Goal: Information Seeking & Learning: Learn about a topic

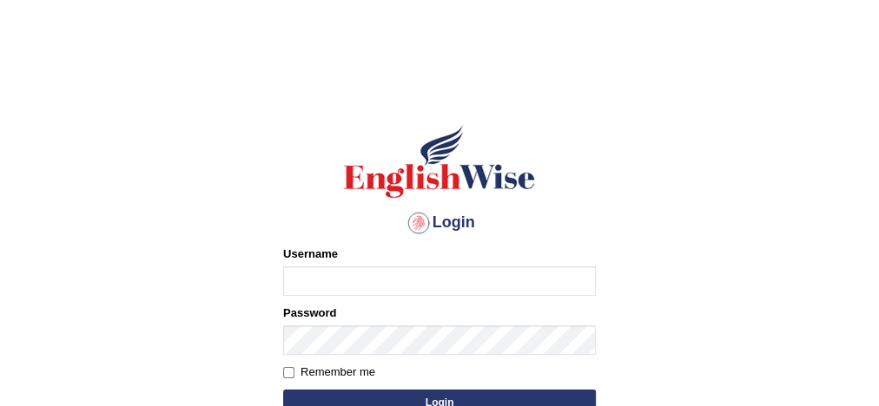
click at [377, 267] on input "Username" at bounding box center [439, 282] width 313 height 30
type input "Damanjit"
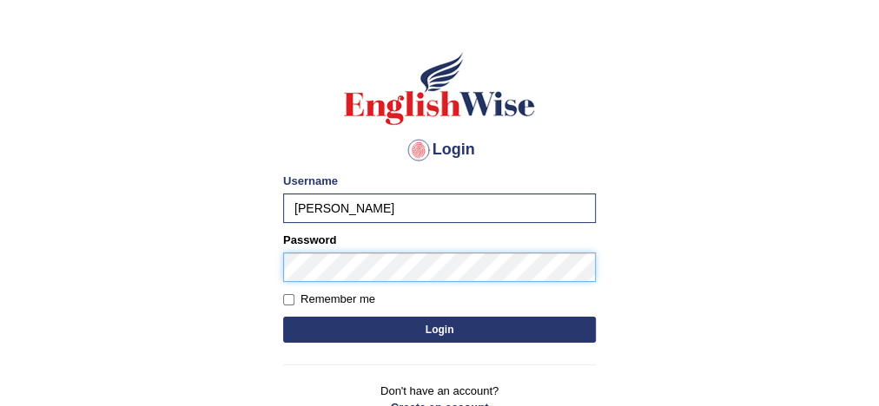
scroll to position [79, 0]
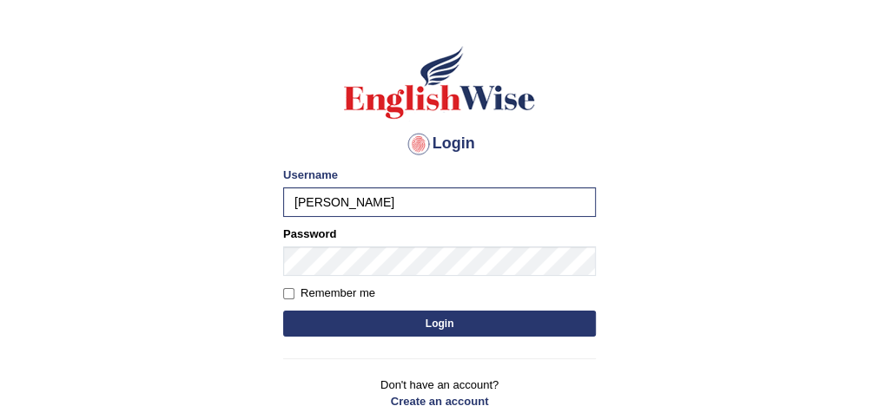
click at [385, 326] on button "Login" at bounding box center [439, 324] width 313 height 26
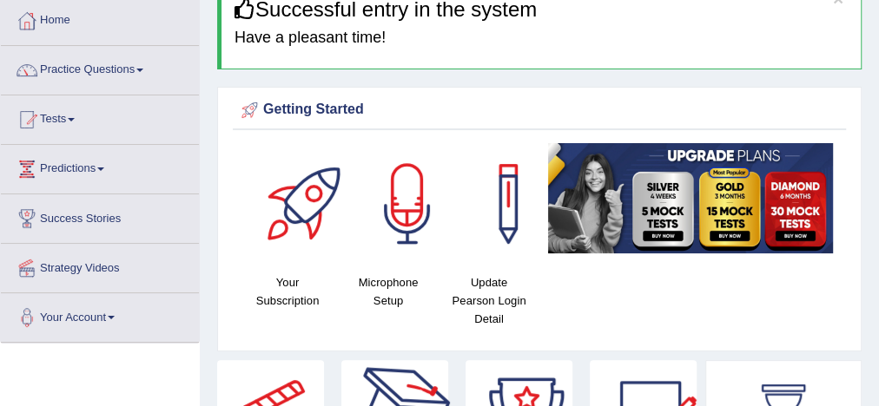
scroll to position [90, 0]
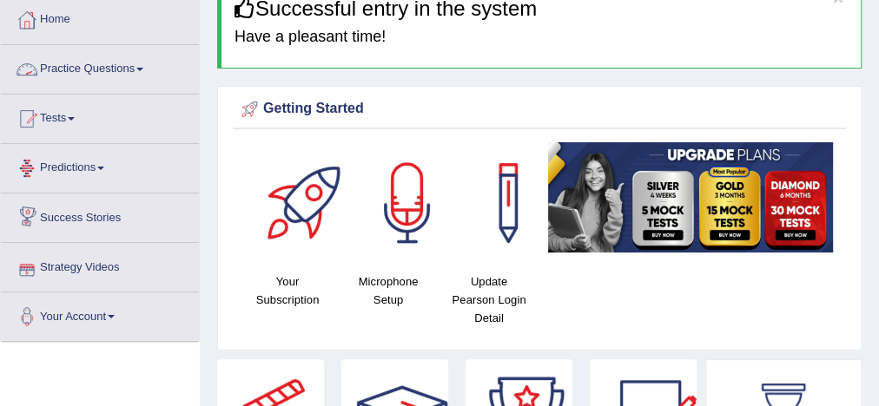
click at [102, 71] on link "Practice Questions" at bounding box center [100, 66] width 198 height 43
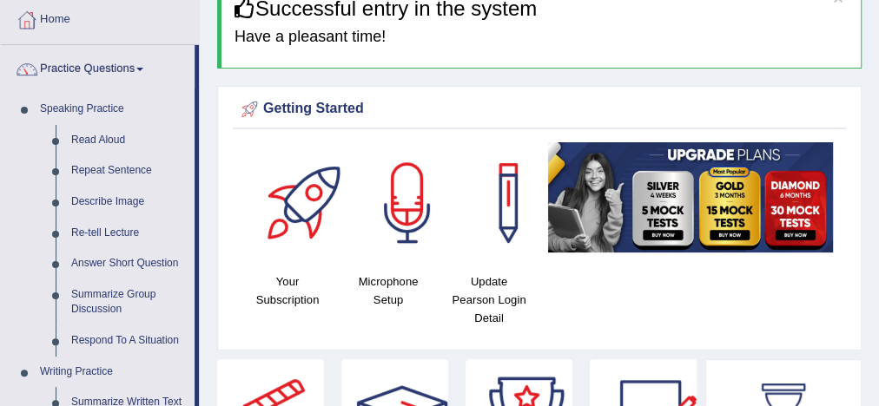
scroll to position [191, 0]
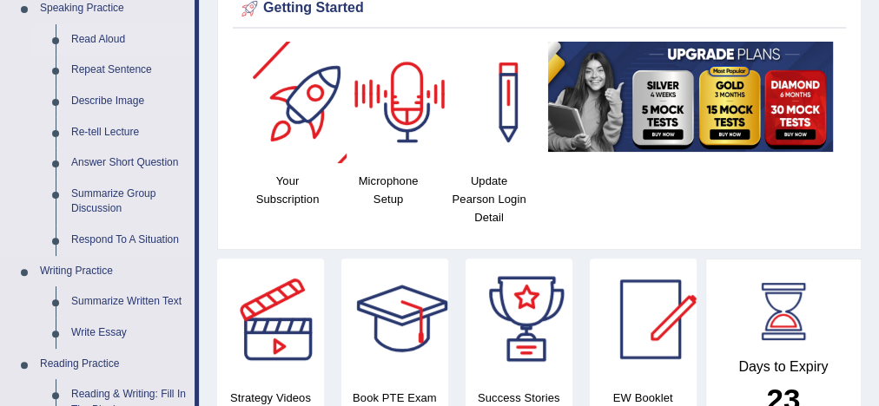
click at [98, 39] on link "Read Aloud" at bounding box center [128, 39] width 131 height 31
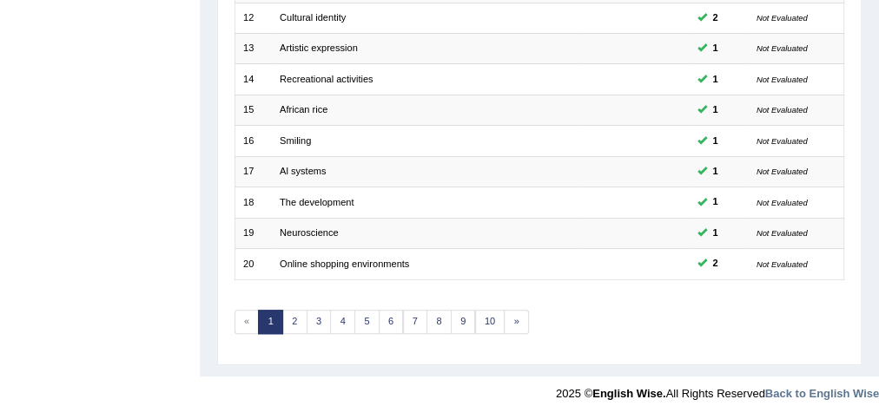
scroll to position [587, 0]
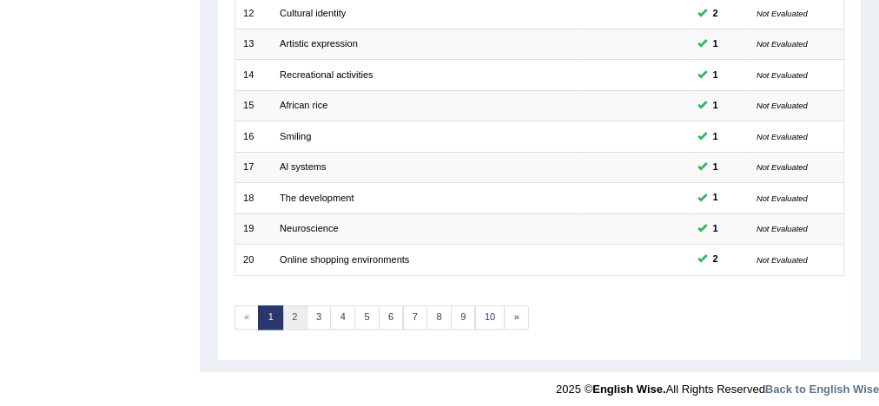
click at [288, 309] on link "2" at bounding box center [294, 318] width 25 height 24
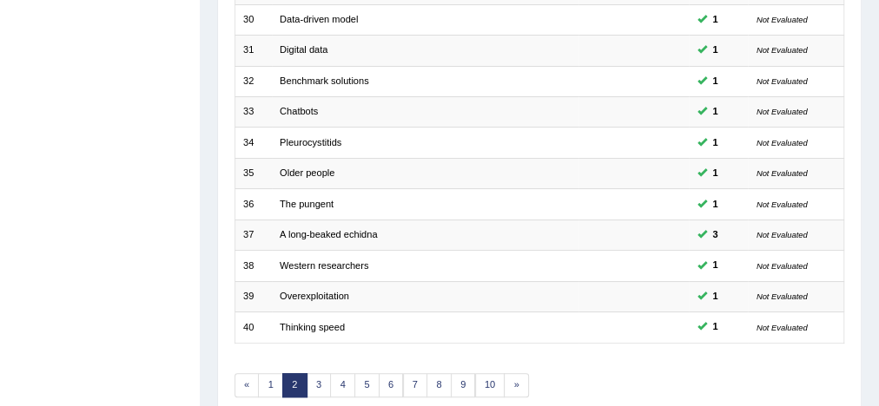
scroll to position [587, 0]
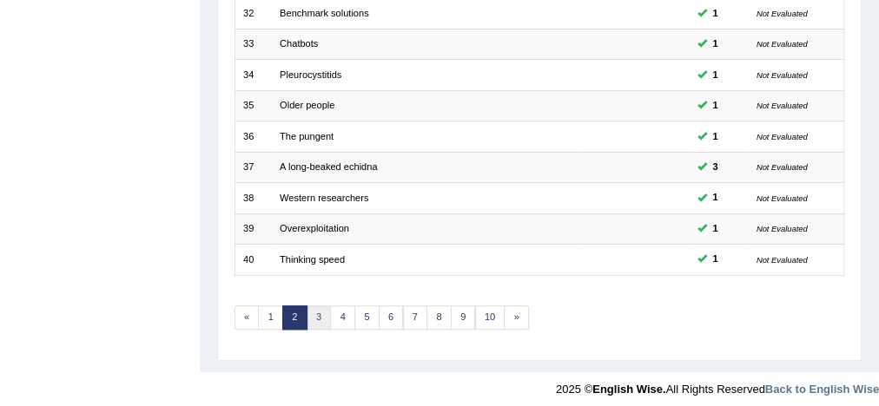
click at [313, 313] on link "3" at bounding box center [318, 318] width 25 height 24
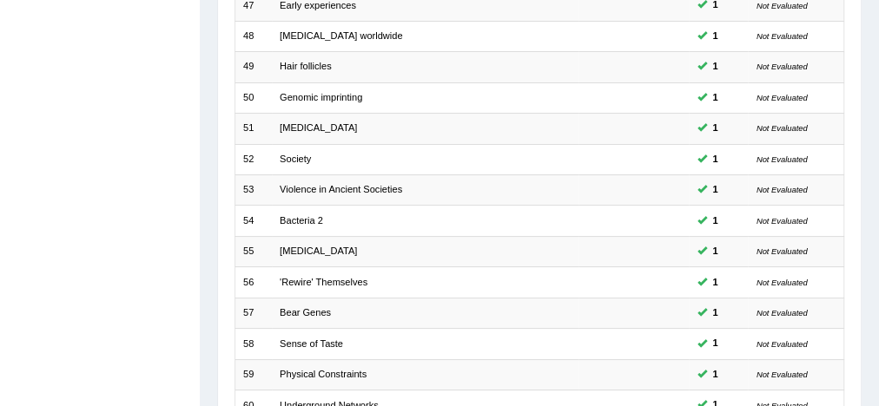
scroll to position [587, 0]
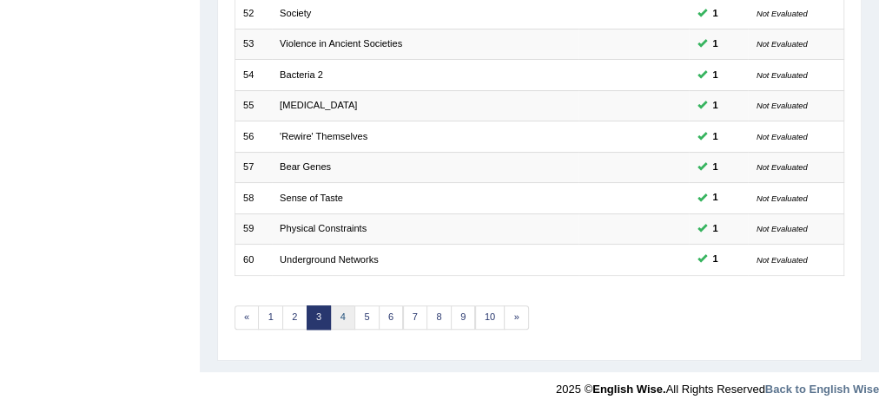
click at [338, 314] on link "4" at bounding box center [342, 318] width 25 height 24
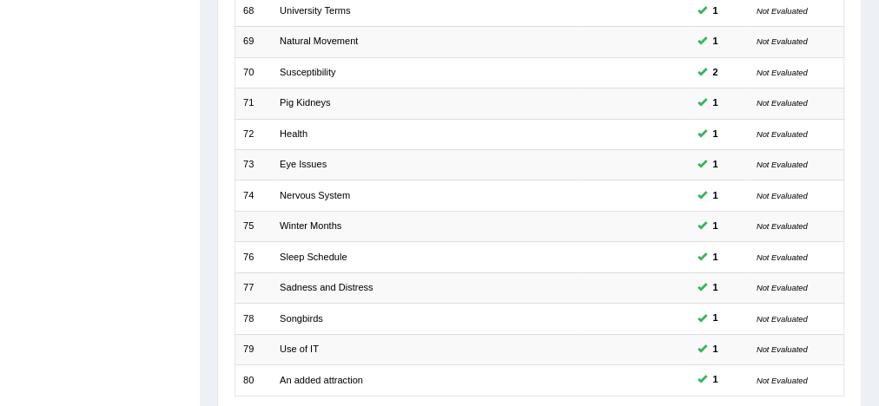
scroll to position [587, 0]
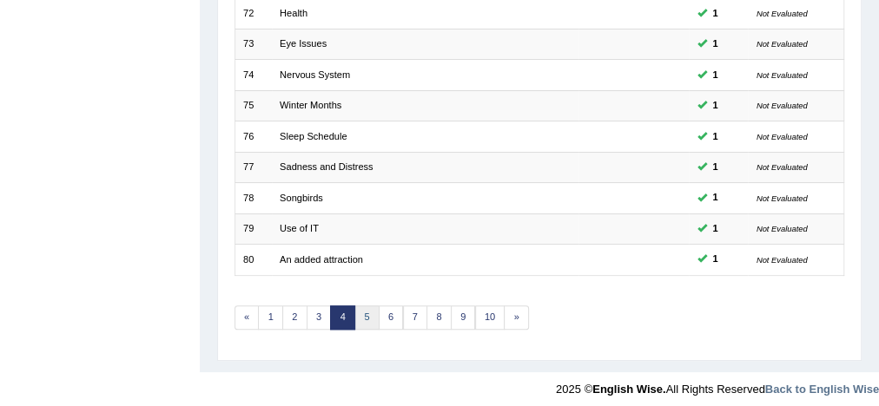
click at [361, 311] on link "5" at bounding box center [366, 318] width 25 height 24
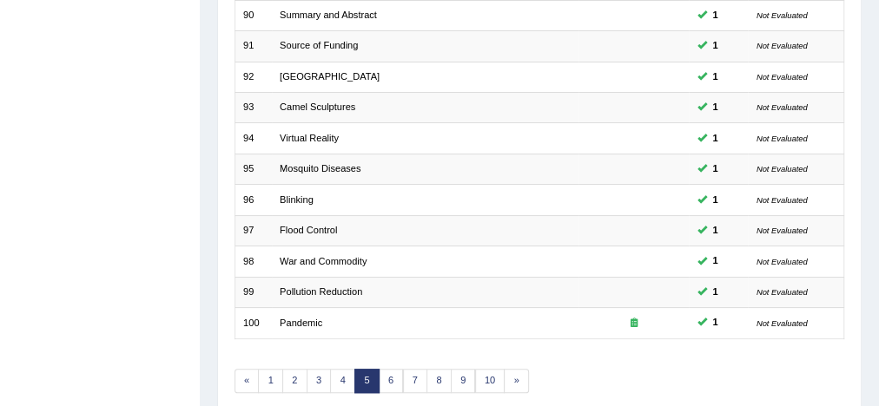
scroll to position [587, 0]
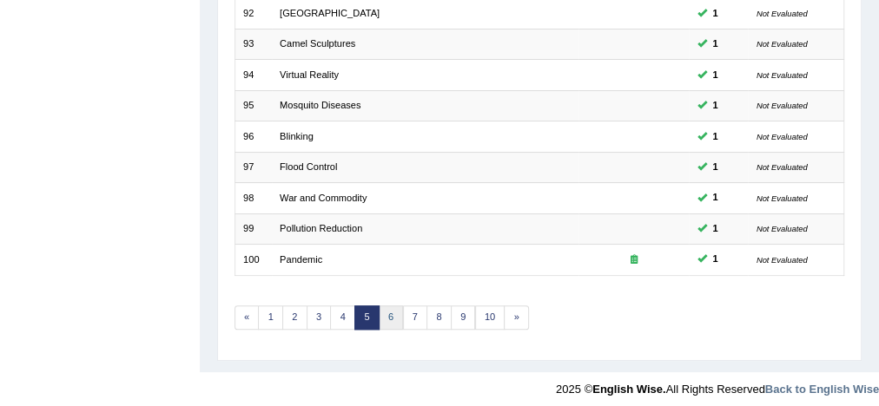
click at [380, 316] on link "6" at bounding box center [391, 318] width 25 height 24
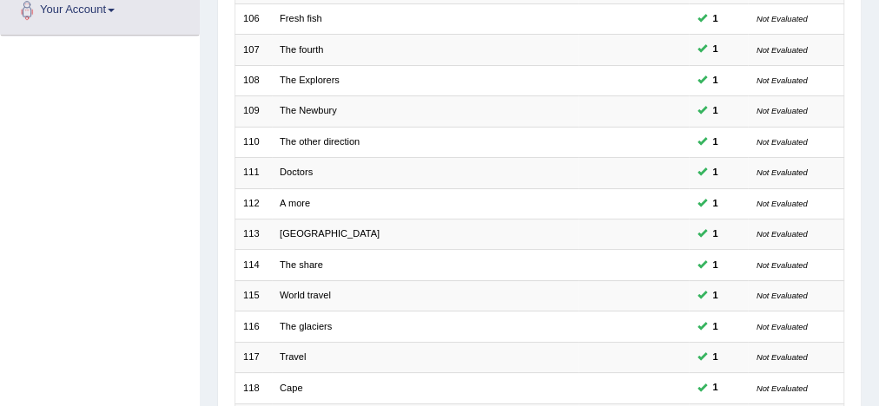
scroll to position [587, 0]
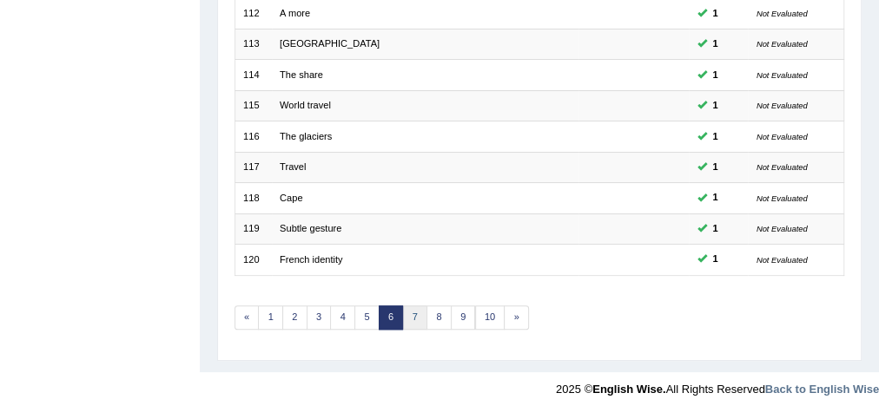
click at [410, 313] on link "7" at bounding box center [415, 318] width 25 height 24
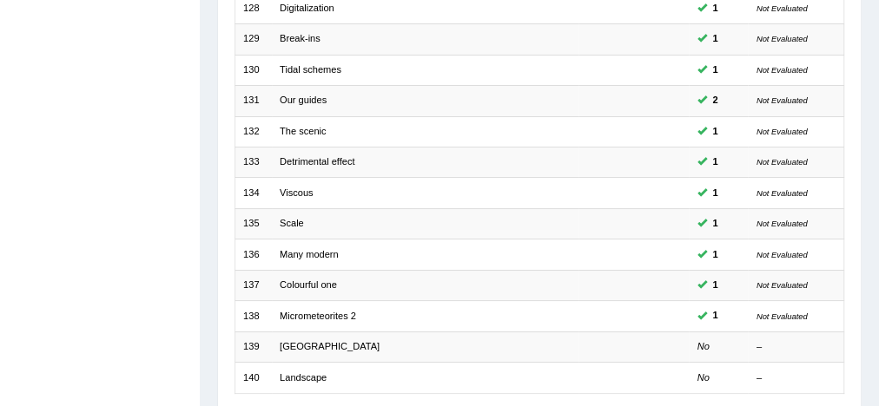
scroll to position [587, 0]
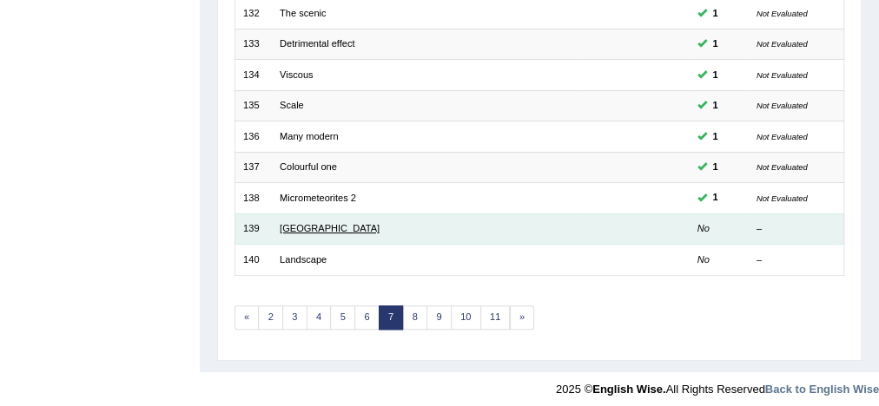
click at [304, 223] on link "Montreal" at bounding box center [330, 228] width 100 height 10
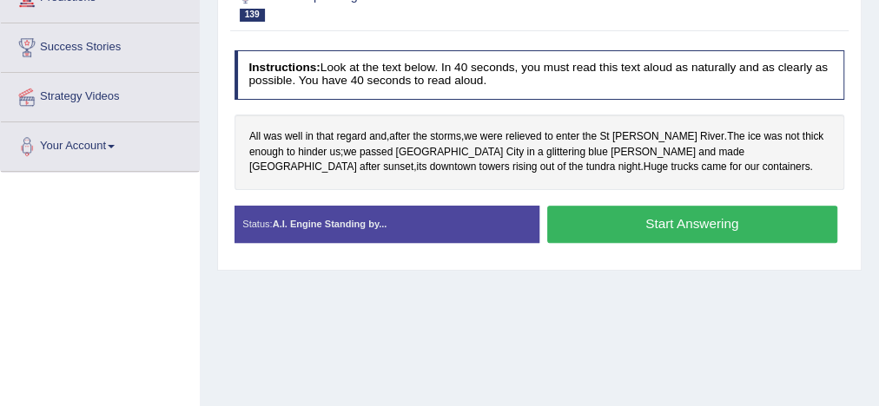
scroll to position [262, 0]
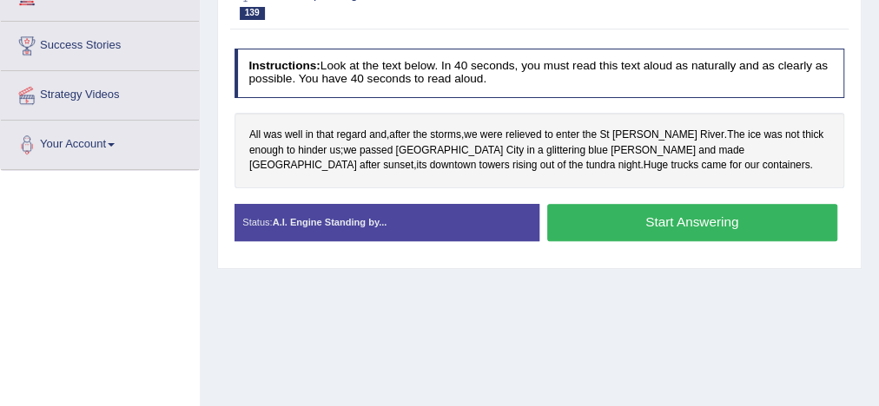
click at [681, 220] on button "Start Answering" at bounding box center [692, 222] width 290 height 37
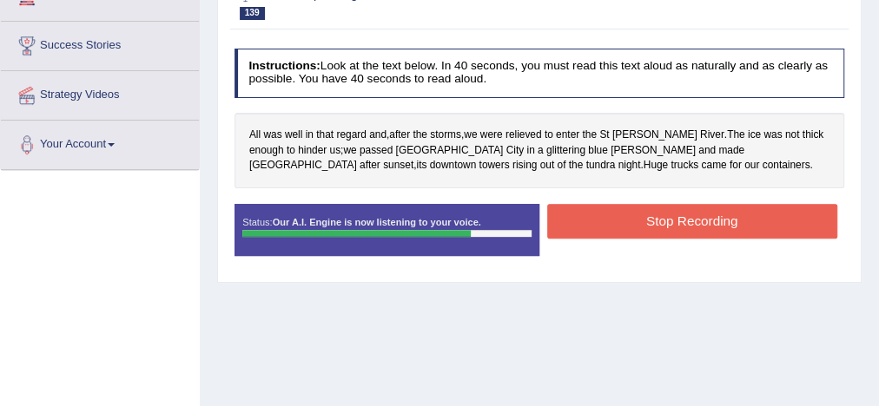
click at [681, 220] on button "Stop Recording" at bounding box center [692, 221] width 290 height 34
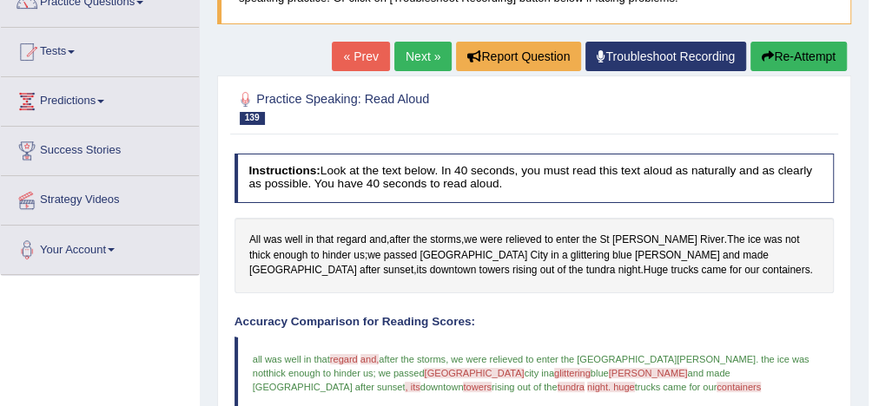
scroll to position [147, 0]
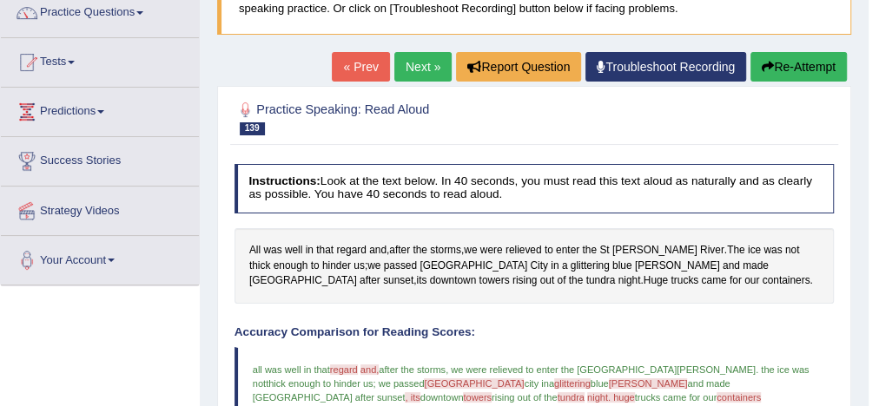
click at [403, 67] on link "Next »" at bounding box center [422, 67] width 57 height 30
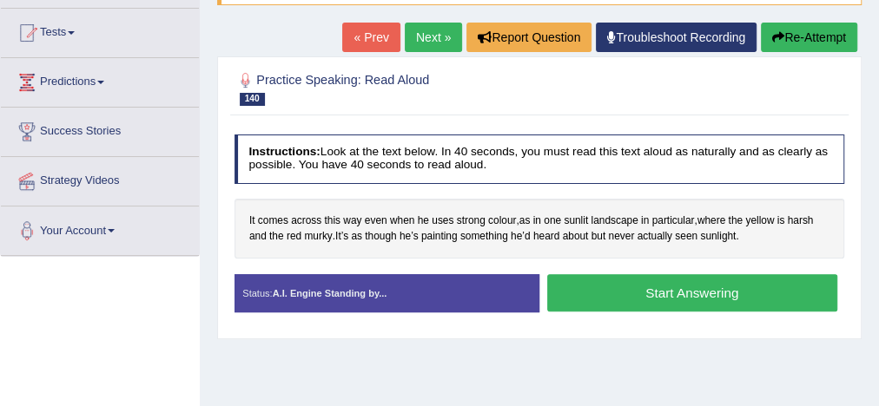
scroll to position [280, 0]
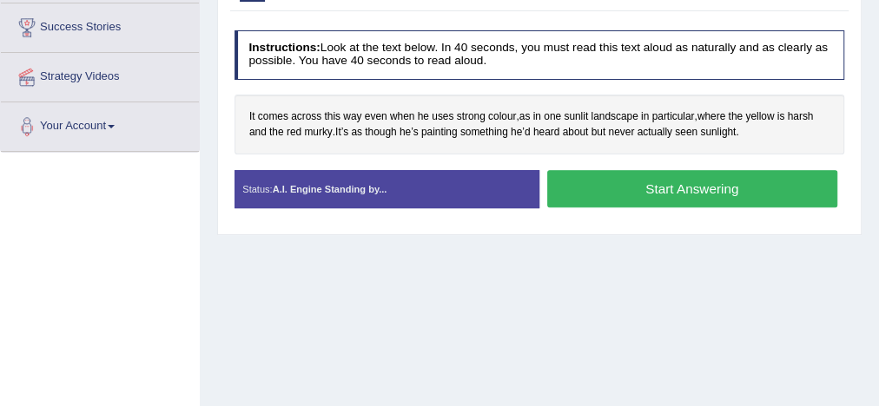
click at [597, 193] on button "Start Answering" at bounding box center [692, 188] width 290 height 37
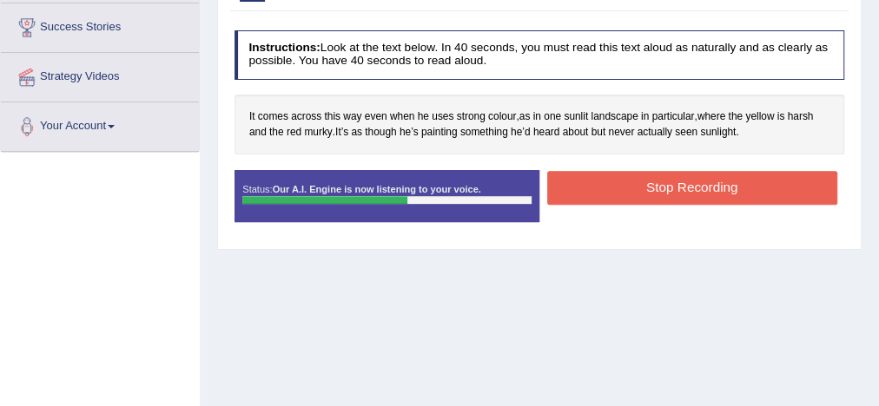
click at [597, 193] on button "Stop Recording" at bounding box center [692, 188] width 290 height 34
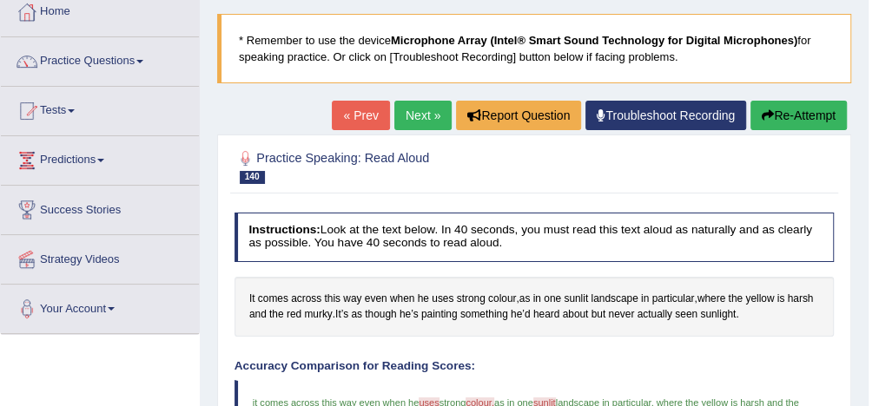
scroll to position [97, 0]
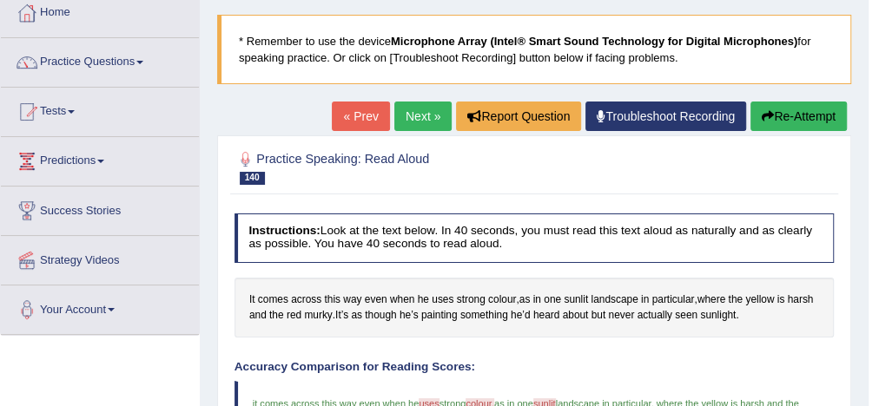
click at [429, 118] on link "Next »" at bounding box center [422, 117] width 57 height 30
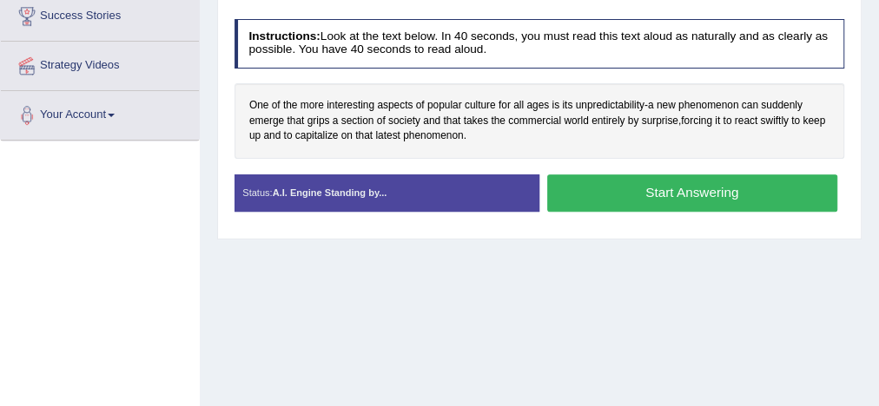
scroll to position [295, 0]
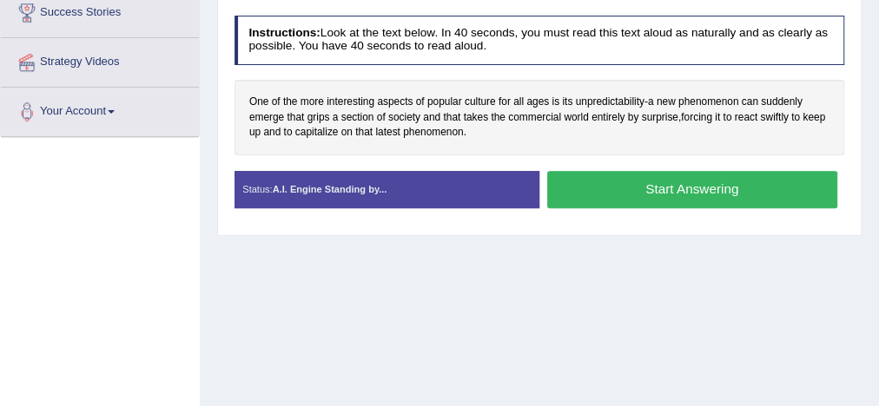
click at [662, 198] on button "Start Answering" at bounding box center [692, 189] width 290 height 37
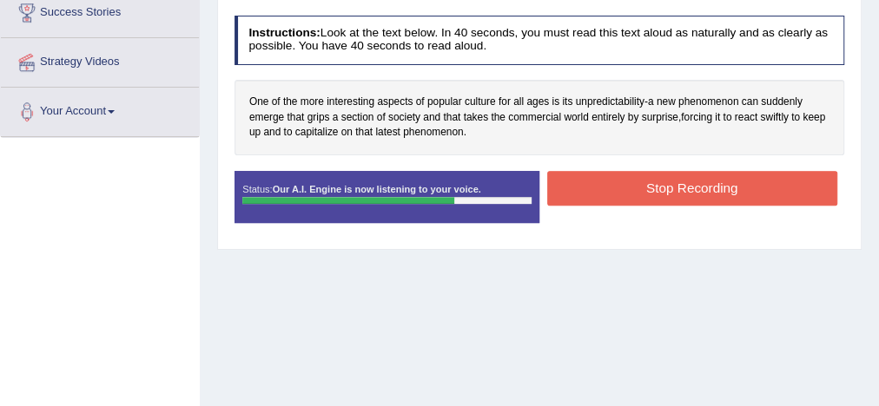
click at [662, 198] on button "Stop Recording" at bounding box center [692, 188] width 290 height 34
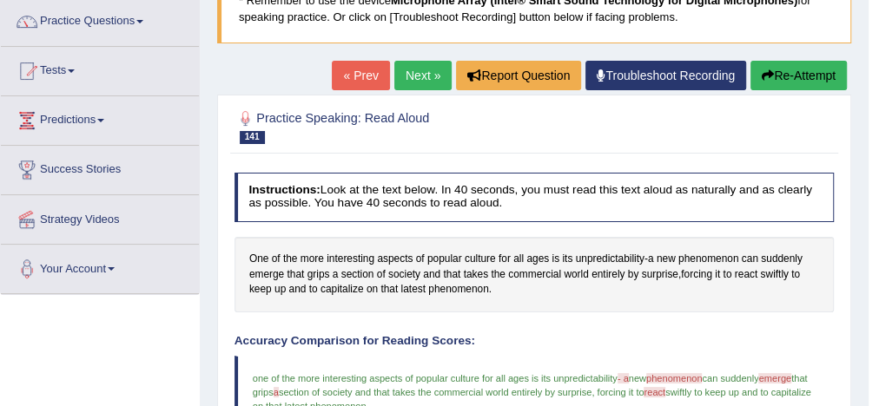
scroll to position [136, 0]
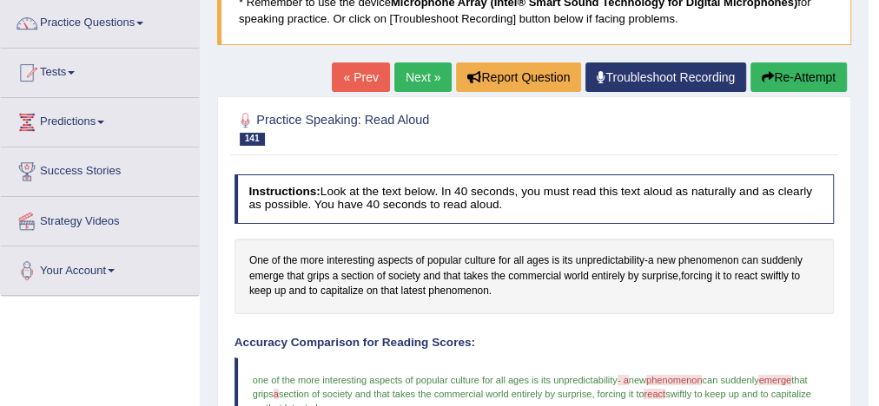
click at [420, 76] on link "Next »" at bounding box center [422, 78] width 57 height 30
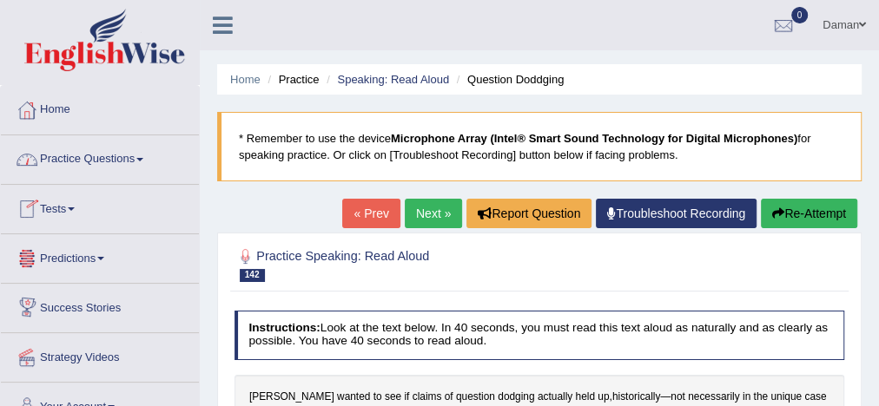
click at [97, 157] on link "Practice Questions" at bounding box center [100, 156] width 198 height 43
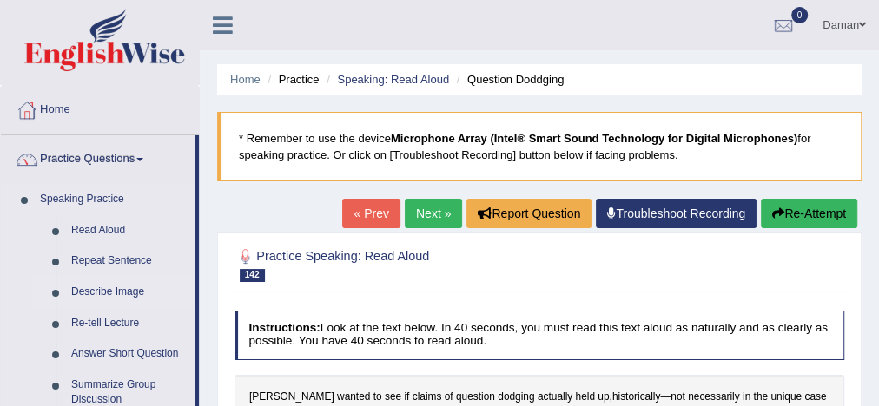
click at [116, 295] on link "Describe Image" at bounding box center [128, 292] width 131 height 31
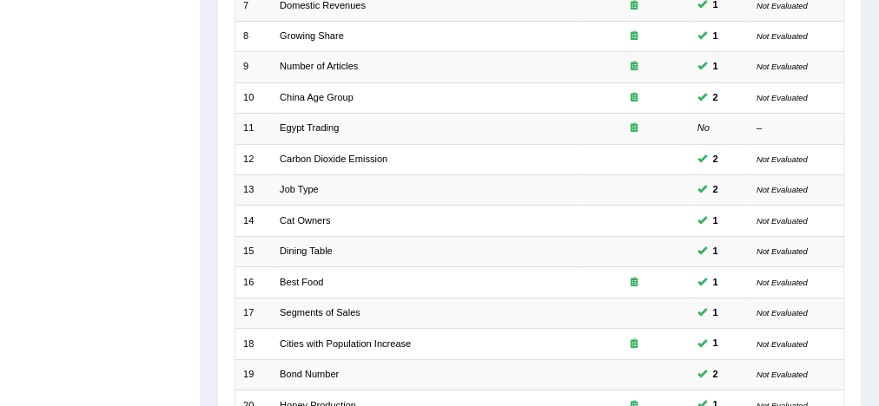
scroll to position [462, 0]
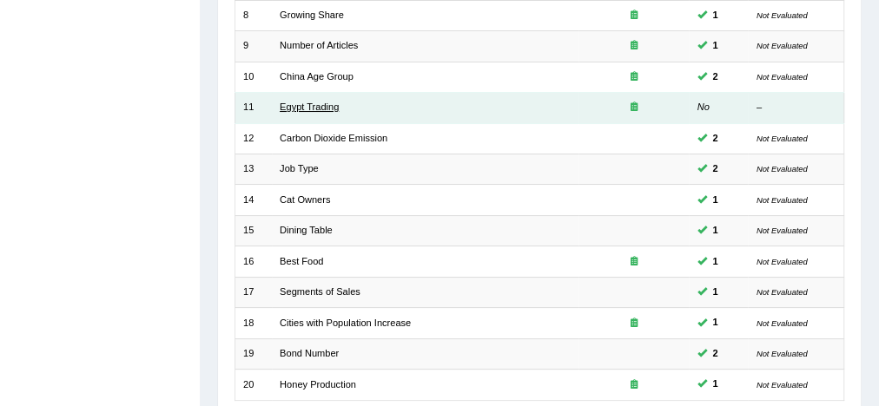
click at [312, 106] on link "Egypt Trading" at bounding box center [309, 107] width 59 height 10
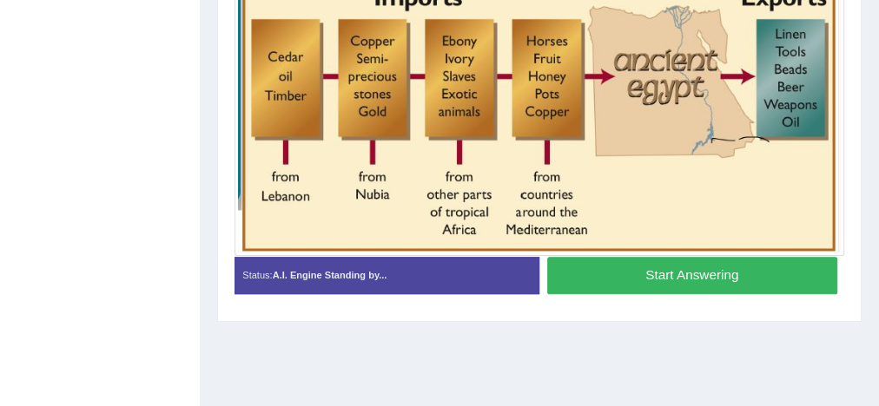
scroll to position [456, 0]
click at [664, 281] on button "Start Answering" at bounding box center [692, 275] width 290 height 37
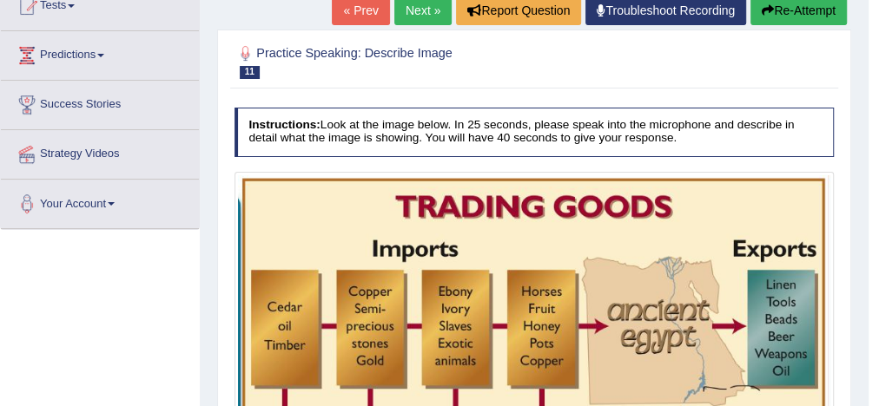
scroll to position [203, 0]
click at [424, 10] on link "Next »" at bounding box center [422, 11] width 57 height 30
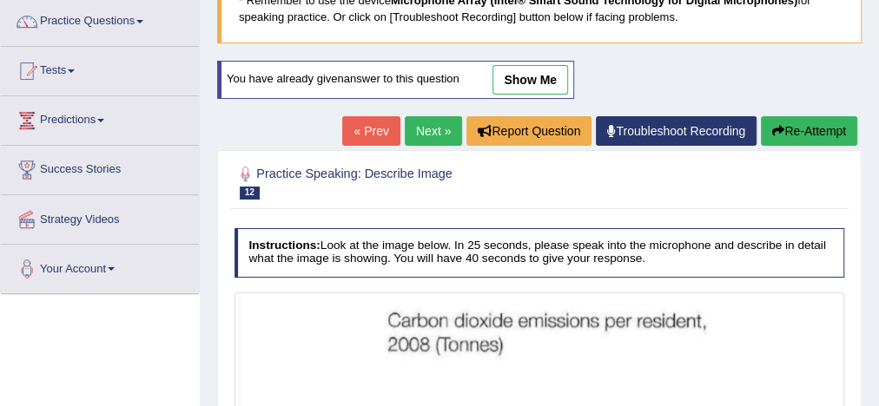
scroll to position [137, 0]
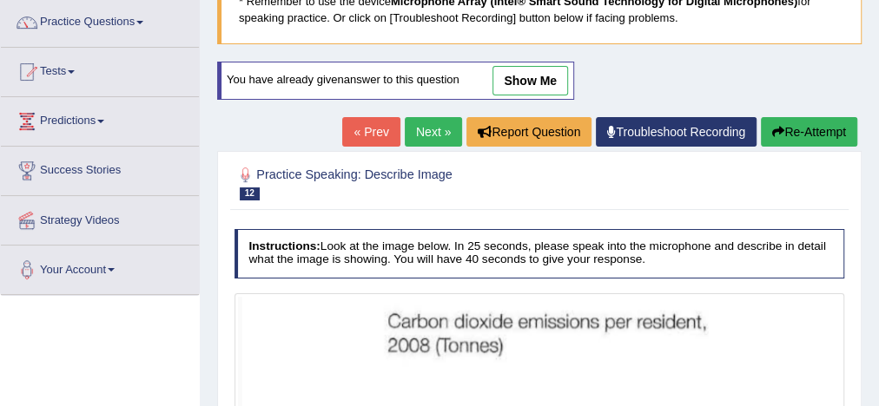
click at [545, 76] on link "show me" at bounding box center [530, 81] width 76 height 30
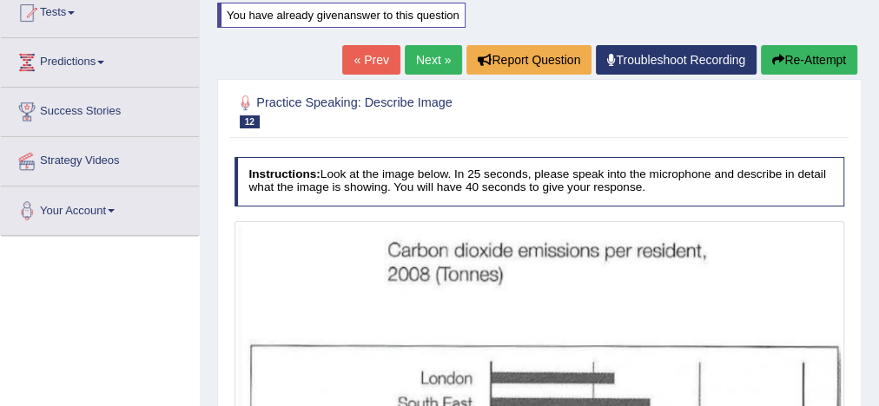
scroll to position [195, 0]
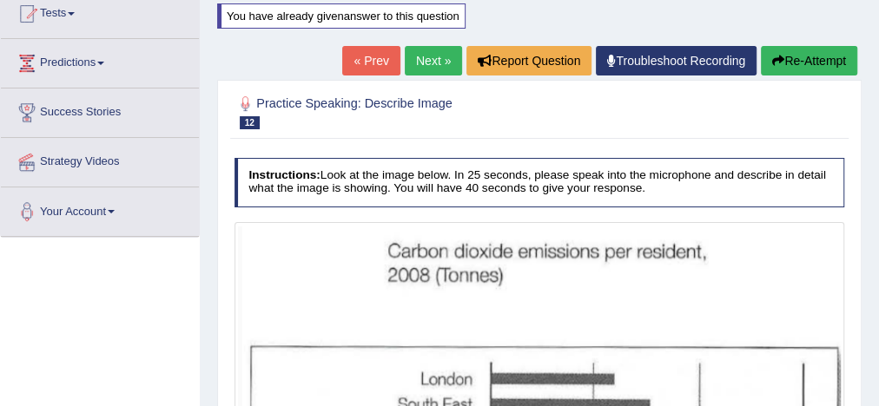
click at [435, 57] on link "Next »" at bounding box center [433, 61] width 57 height 30
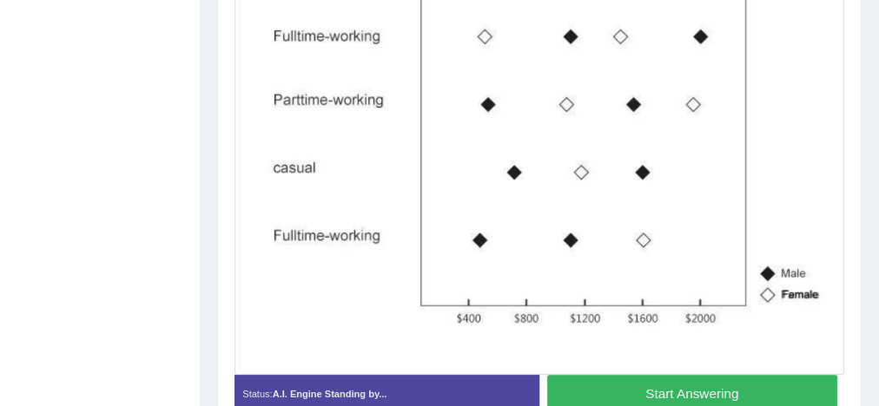
scroll to position [520, 0]
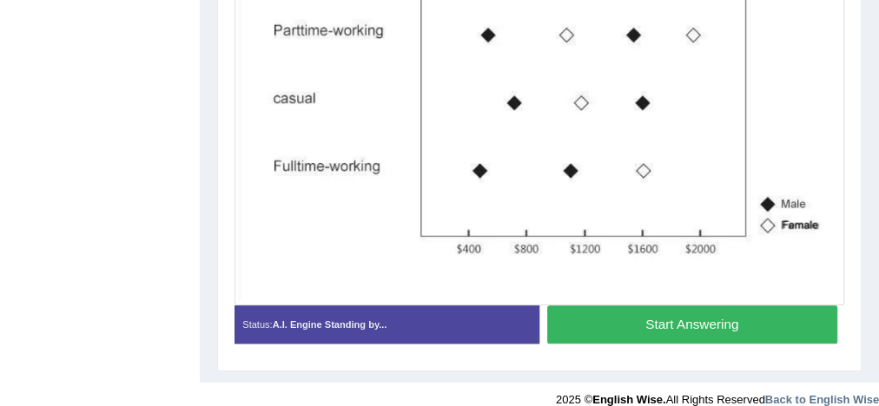
click at [716, 319] on button "Start Answering" at bounding box center [692, 324] width 290 height 37
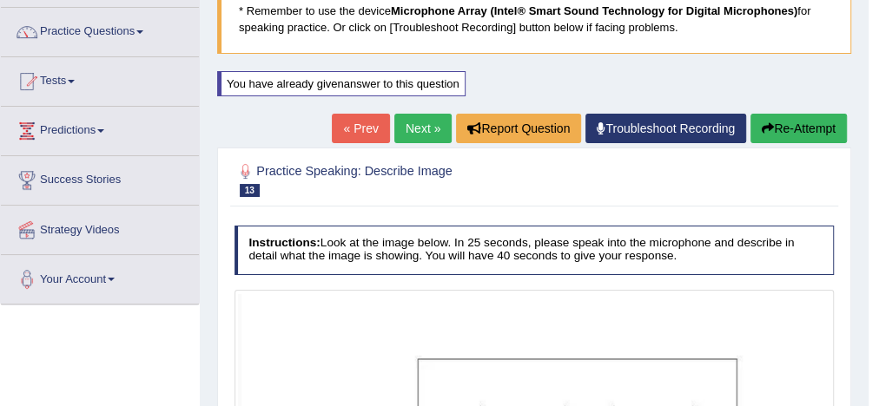
scroll to position [44, 0]
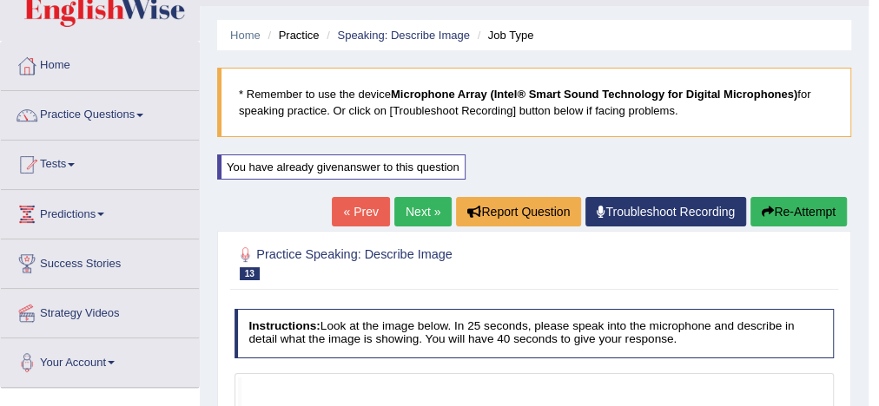
click at [425, 210] on link "Next »" at bounding box center [422, 212] width 57 height 30
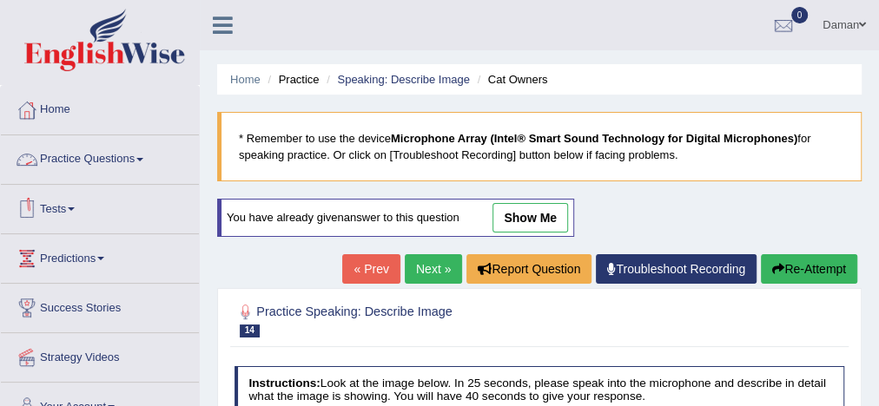
click at [122, 164] on link "Practice Questions" at bounding box center [100, 156] width 198 height 43
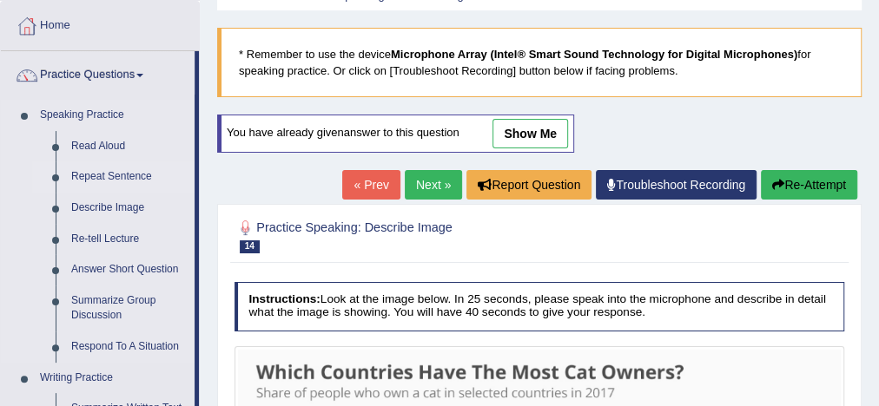
scroll to position [84, 0]
click at [115, 236] on link "Re-tell Lecture" at bounding box center [128, 239] width 131 height 31
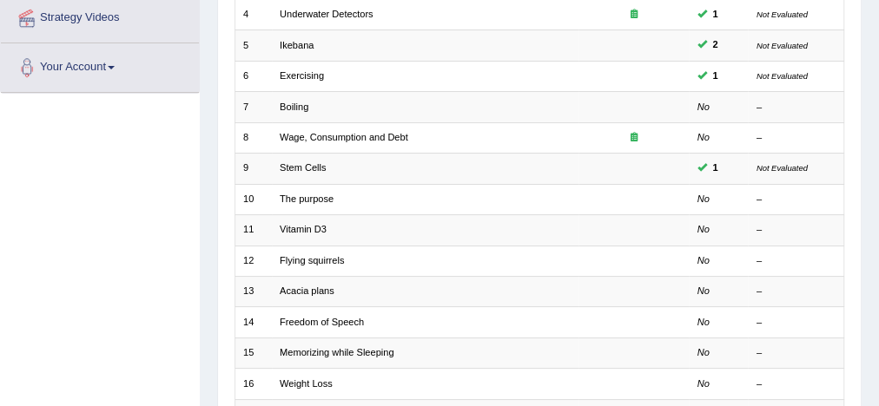
scroll to position [260, 0]
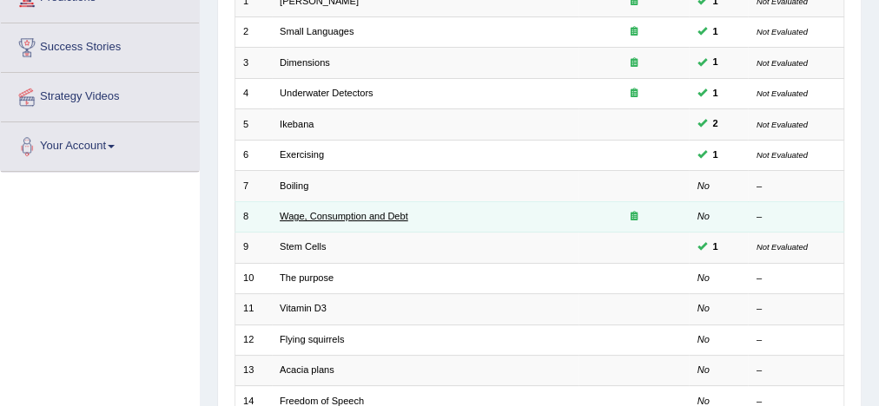
click at [317, 215] on link "Wage, Consumption and Debt" at bounding box center [344, 216] width 129 height 10
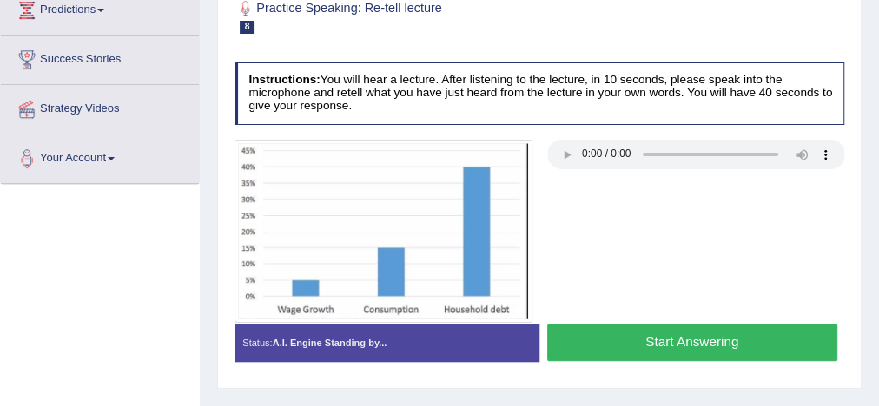
scroll to position [264, 0]
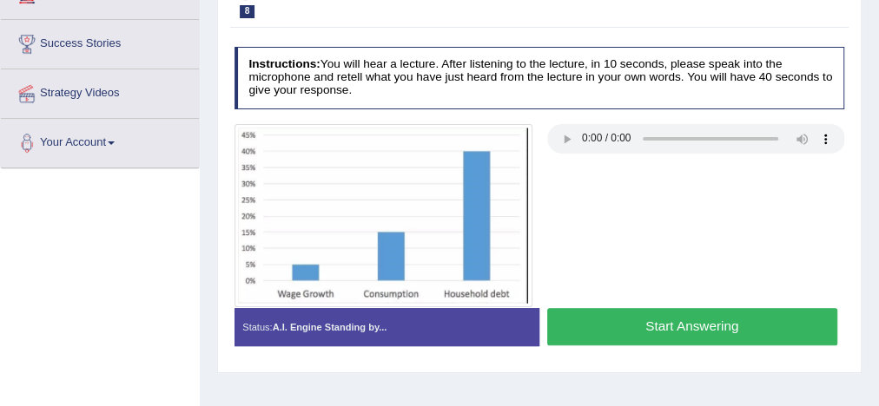
click at [774, 331] on button "Start Answering" at bounding box center [692, 326] width 290 height 37
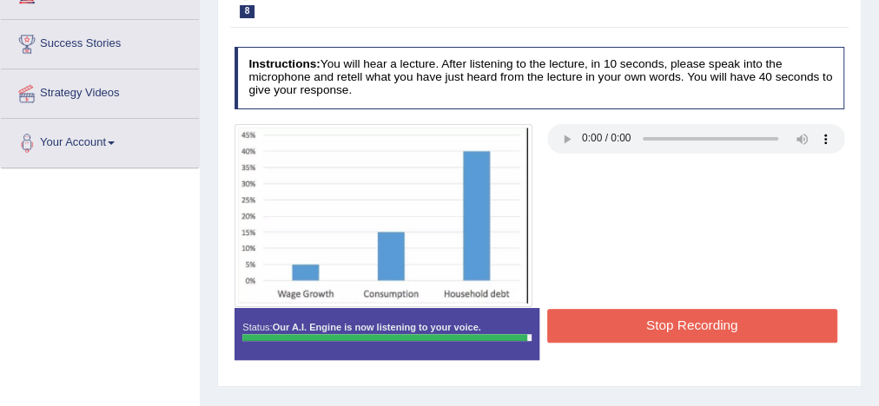
click at [753, 331] on button "Stop Recording" at bounding box center [692, 326] width 290 height 34
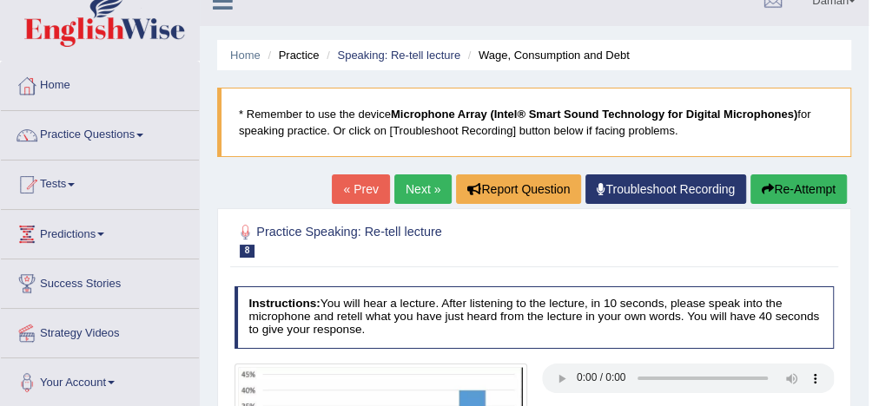
scroll to position [23, 0]
